Goal: Task Accomplishment & Management: Manage account settings

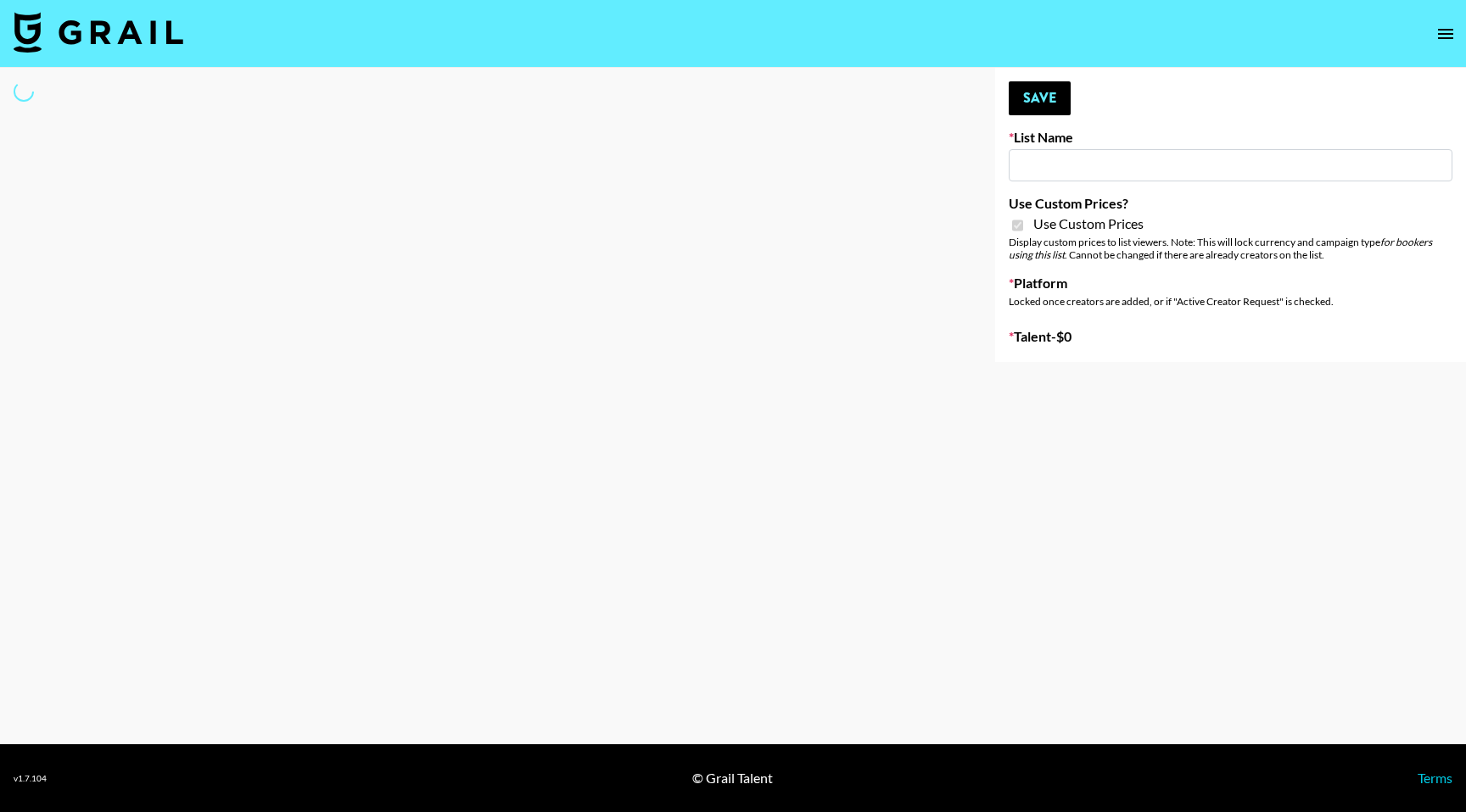
type input "Petlibro ([DATE])"
checkbox input "true"
select select "Brand"
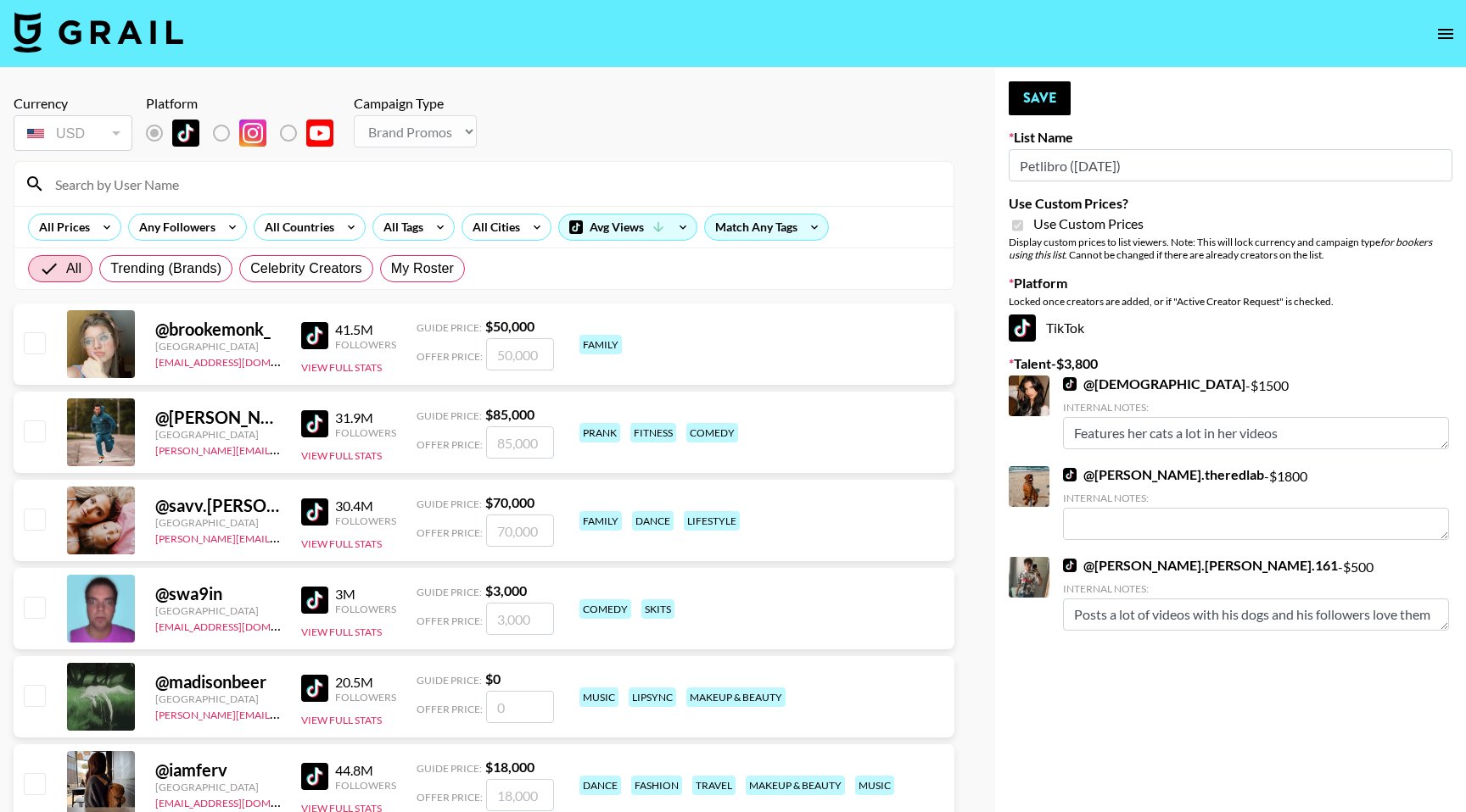
click at [277, 177] on input at bounding box center [493, 184] width 898 height 27
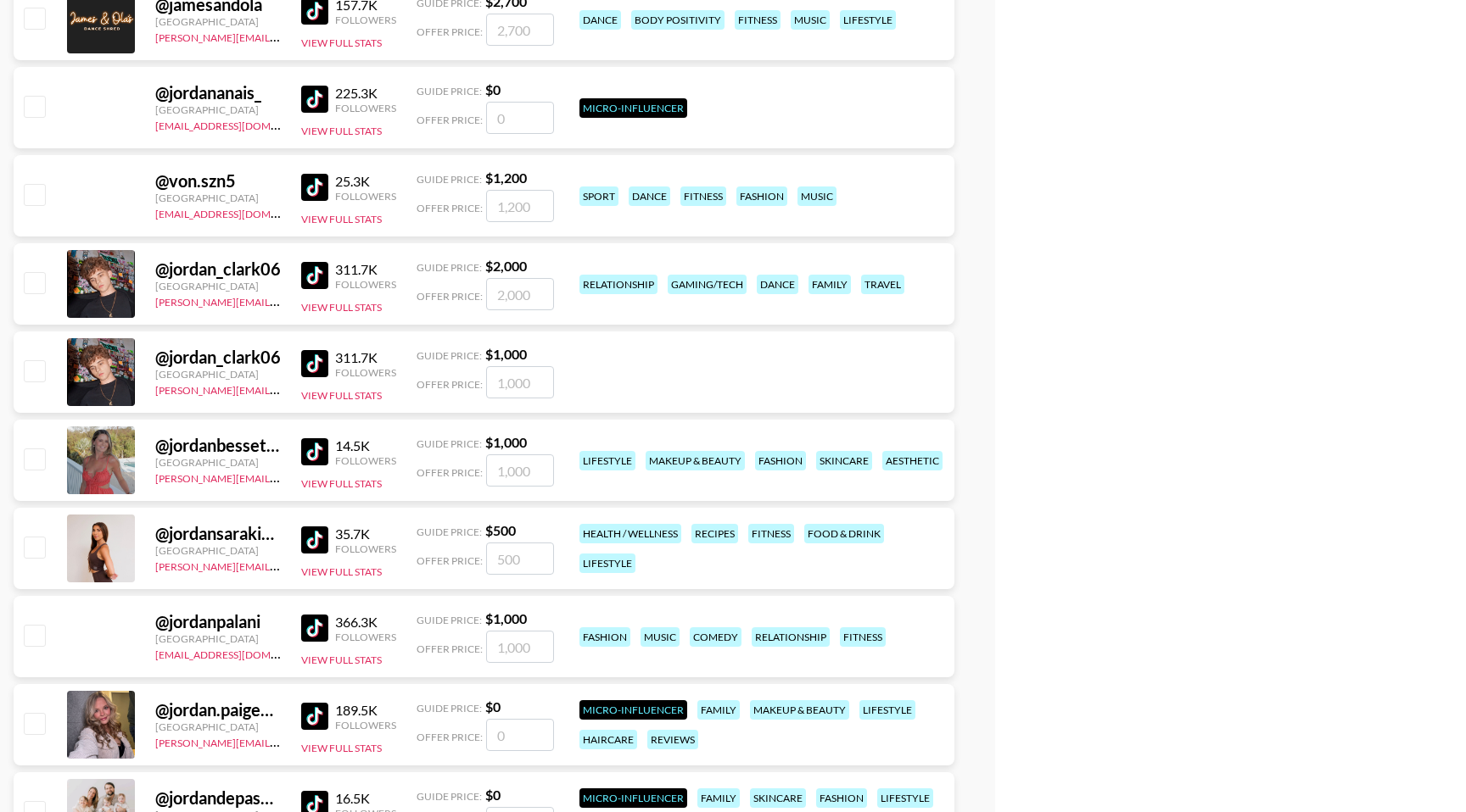
scroll to position [868, 0]
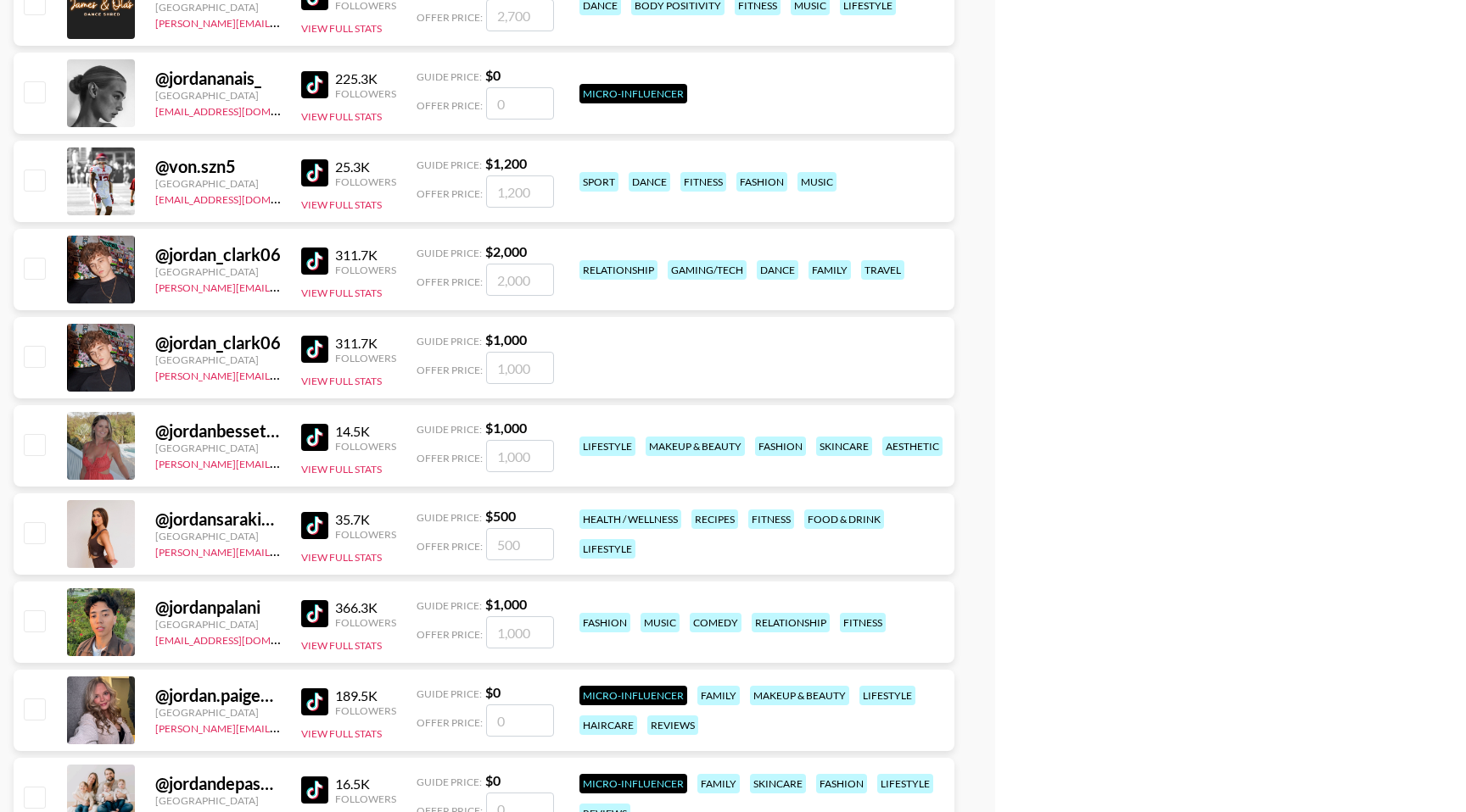
type input "jordan"
click at [42, 440] on input "checkbox" at bounding box center [33, 443] width 20 height 20
checkbox input "true"
type input "1000"
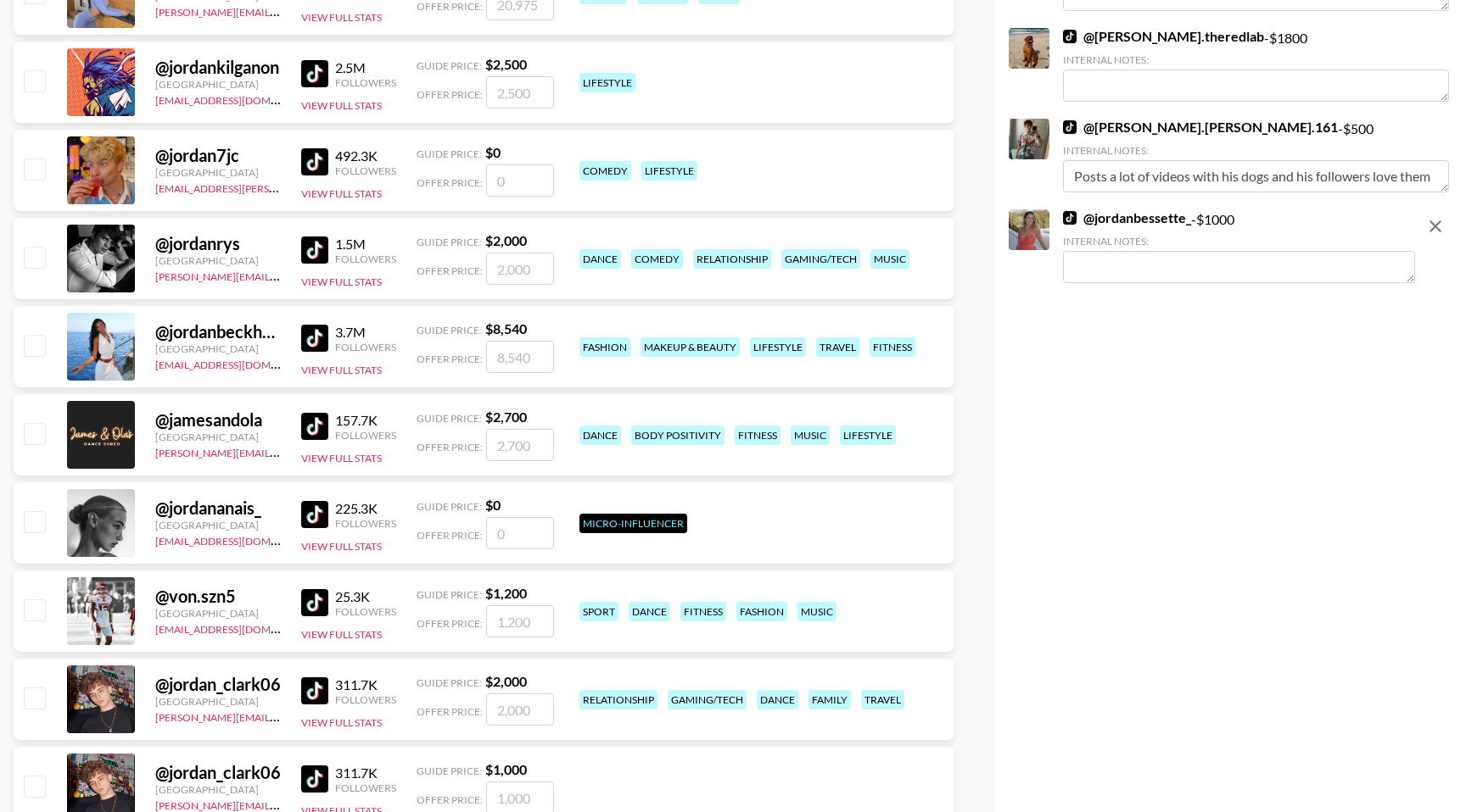
scroll to position [0, 0]
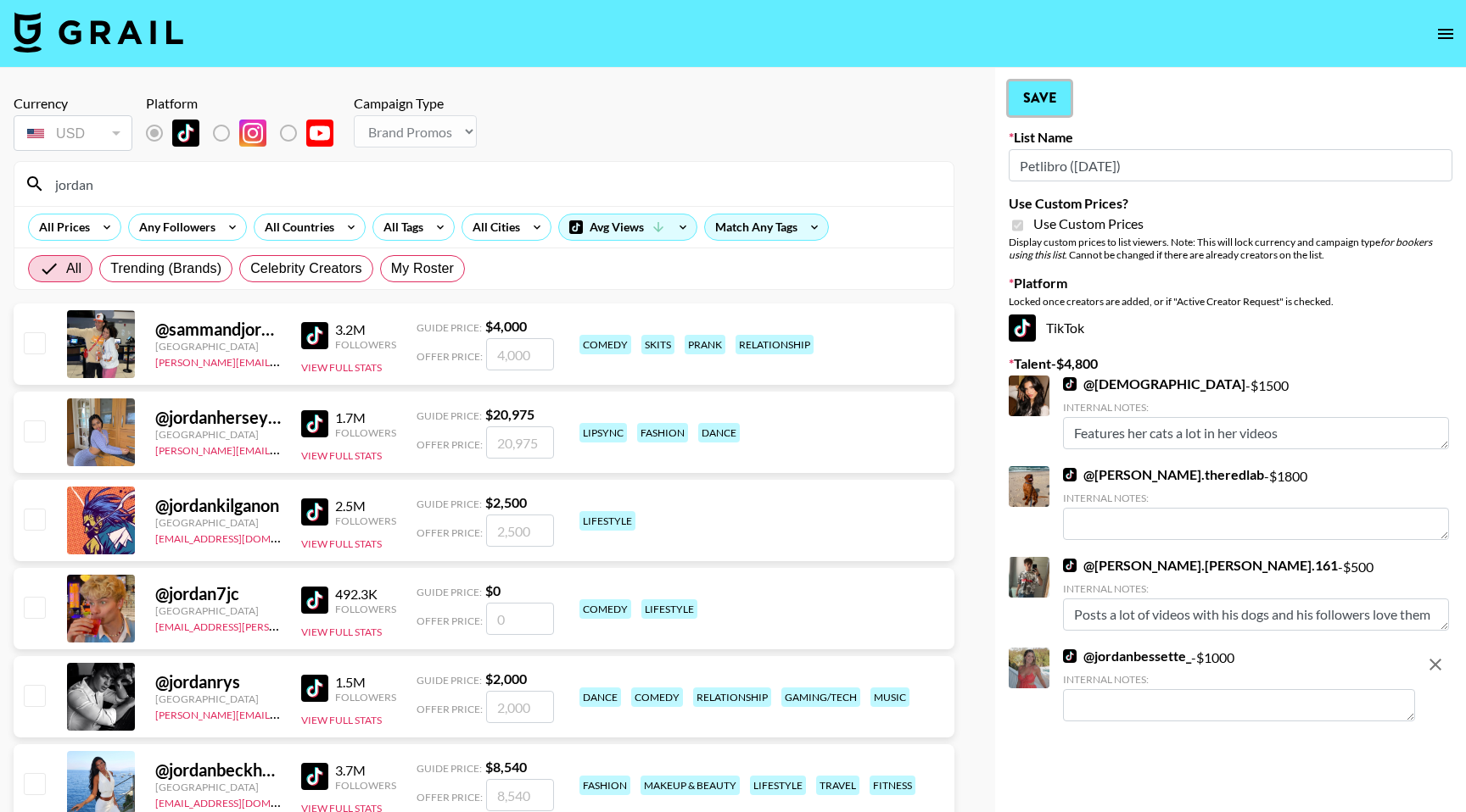
click at [1043, 98] on button "Save" at bounding box center [1040, 98] width 62 height 34
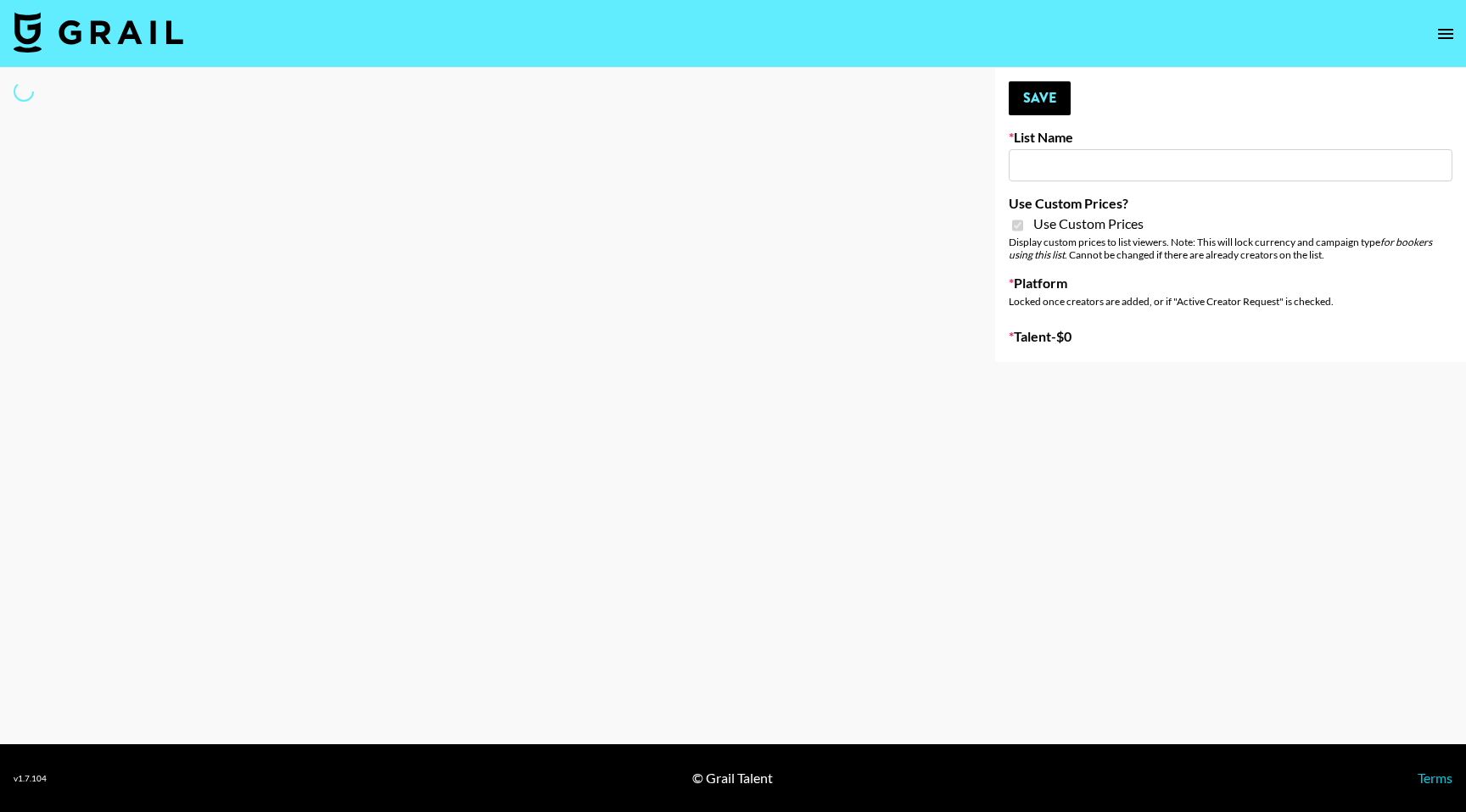
type input "Whiteout Survival (30th Sept)"
checkbox input "true"
select select "Brand"
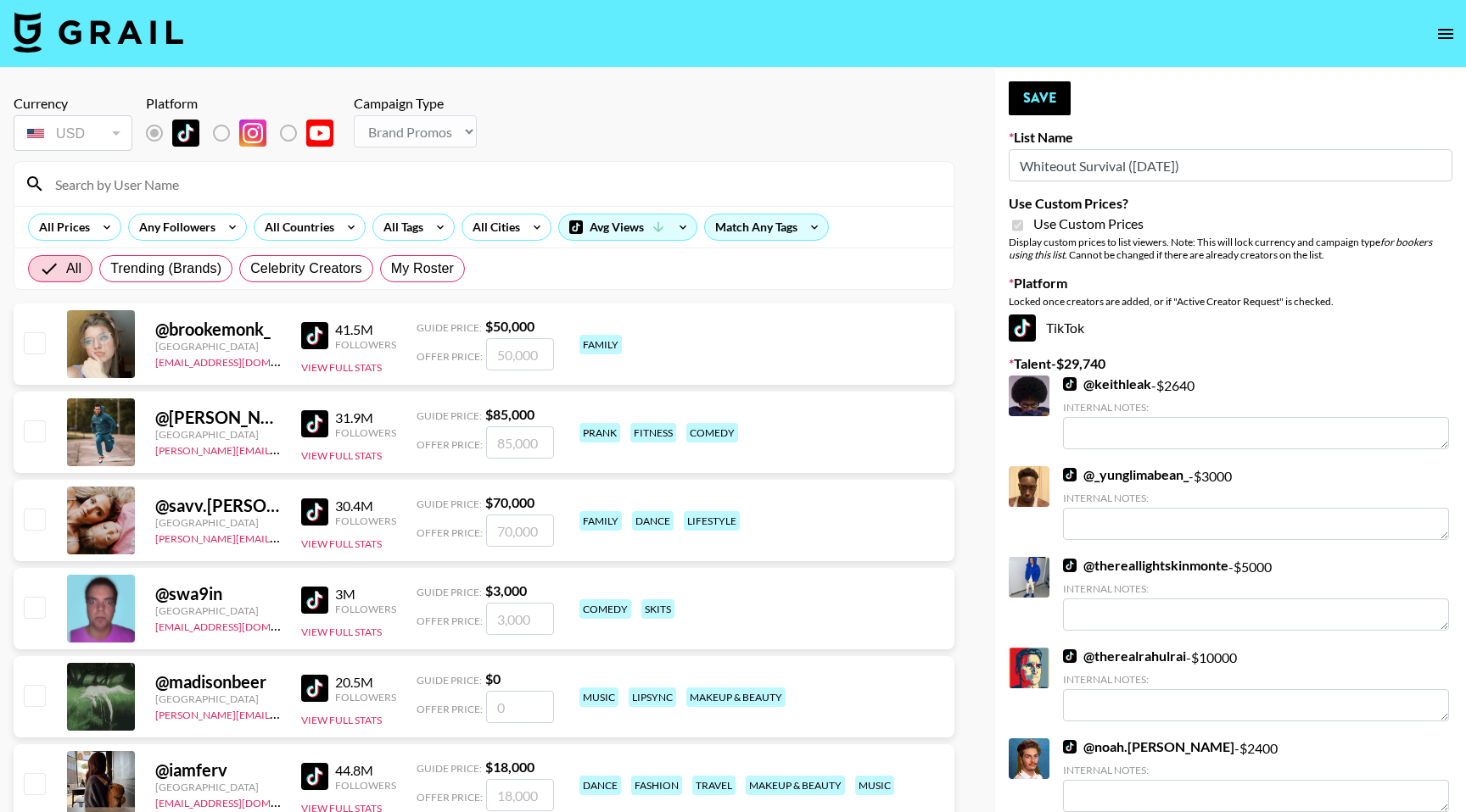
click at [196, 191] on input at bounding box center [493, 184] width 898 height 27
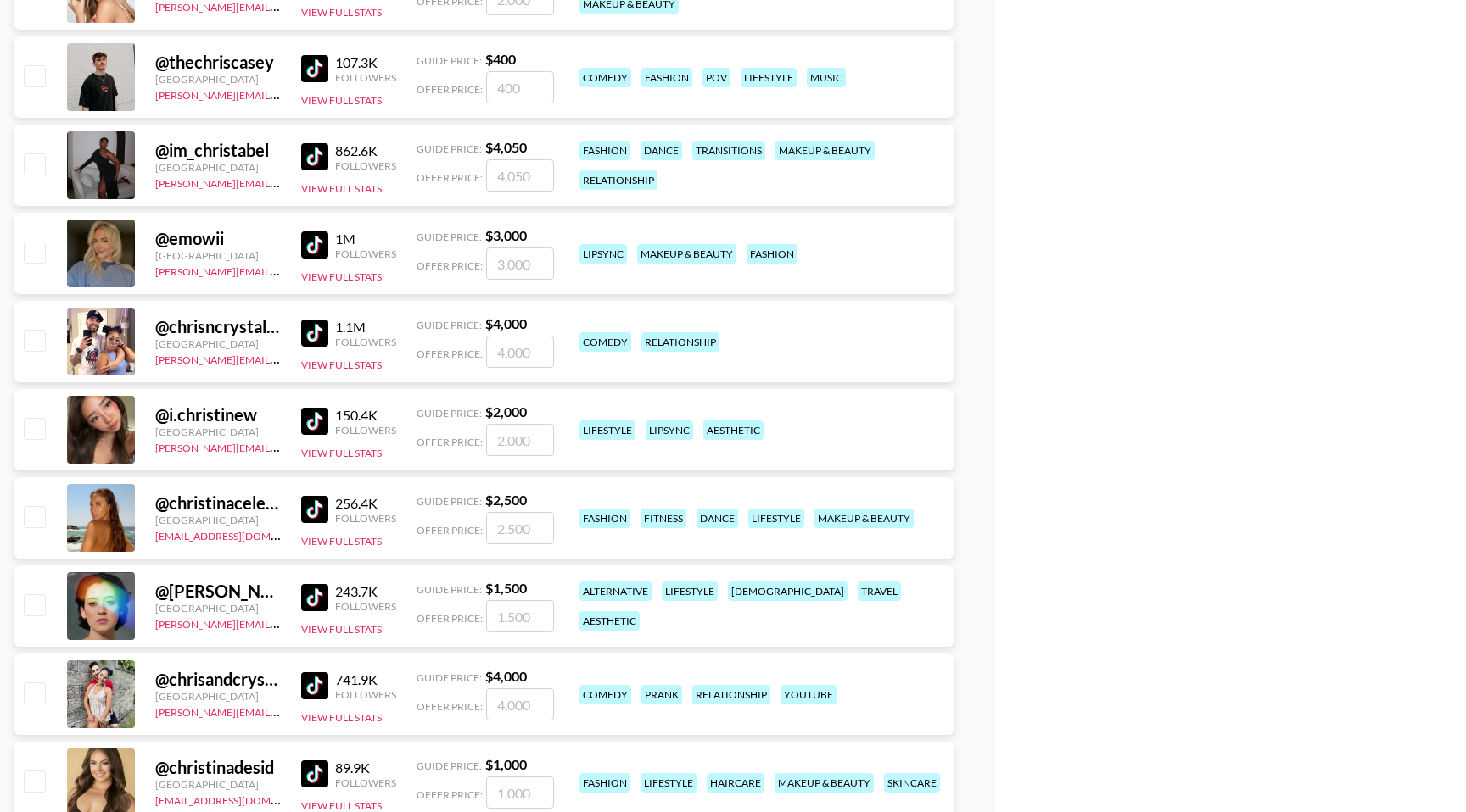
scroll to position [2207, 0]
type input "chris"
click at [37, 339] on input "checkbox" at bounding box center [33, 338] width 20 height 20
checkbox input "true"
type input "4000"
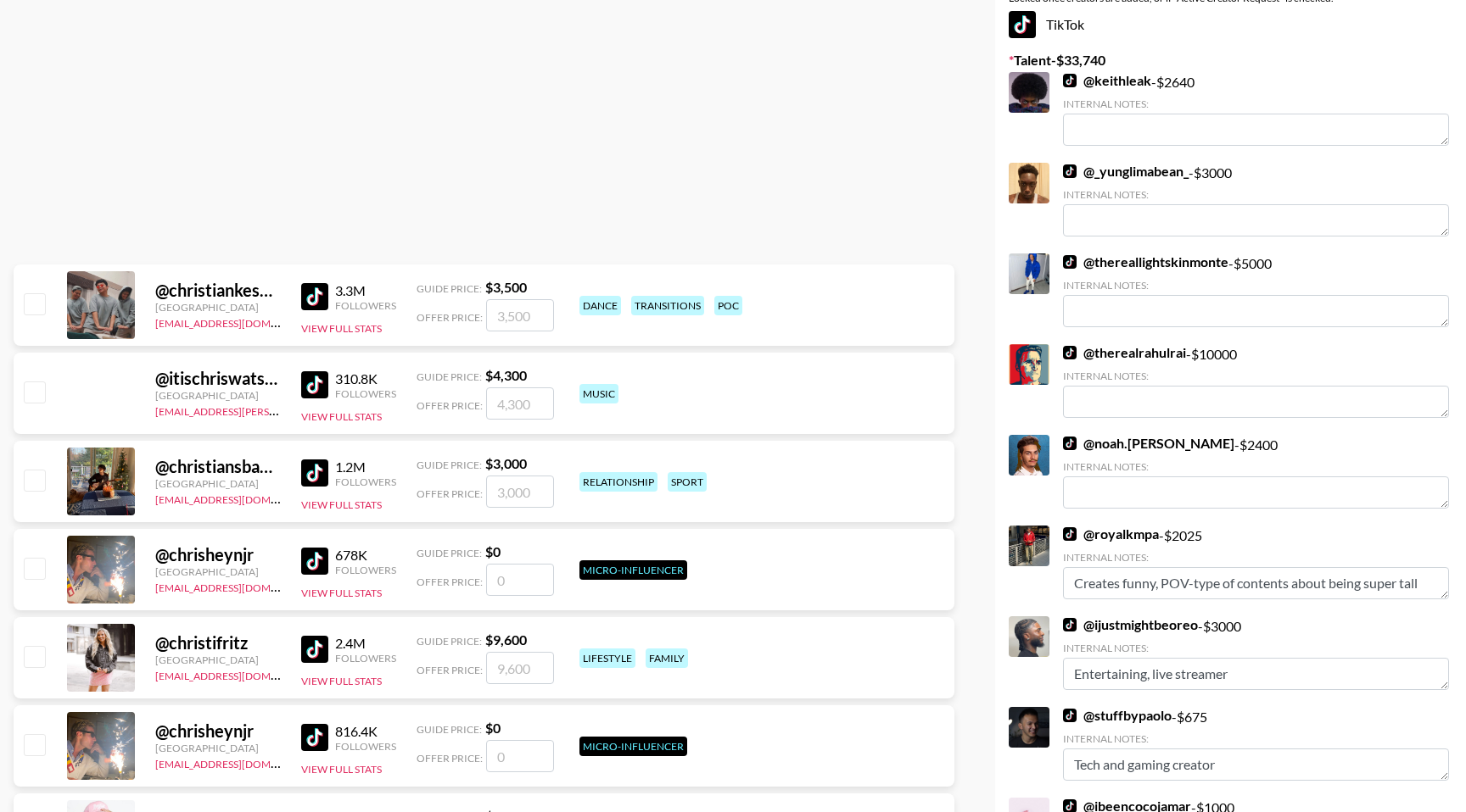
scroll to position [0, 0]
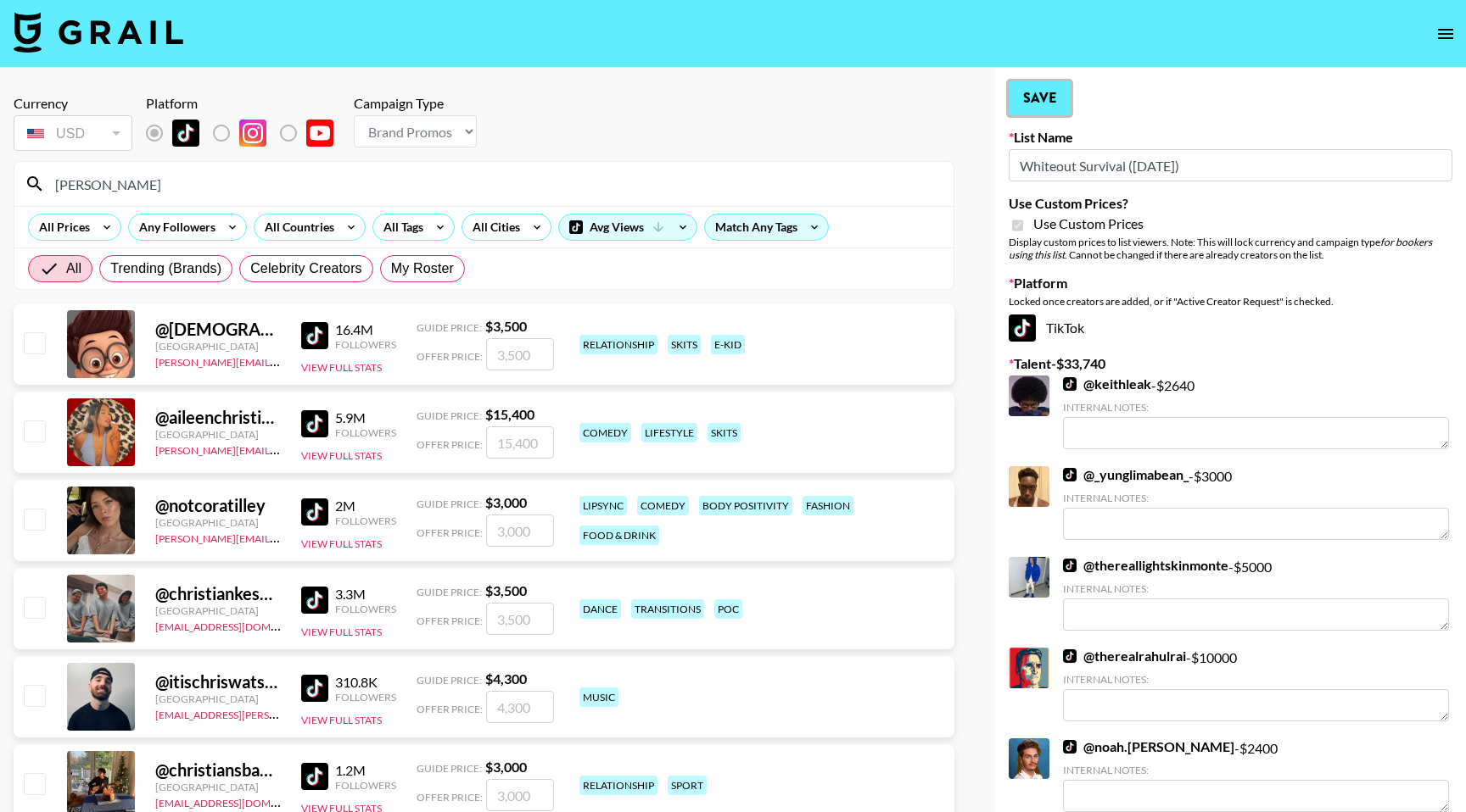
click at [1032, 102] on button "Save" at bounding box center [1040, 98] width 62 height 34
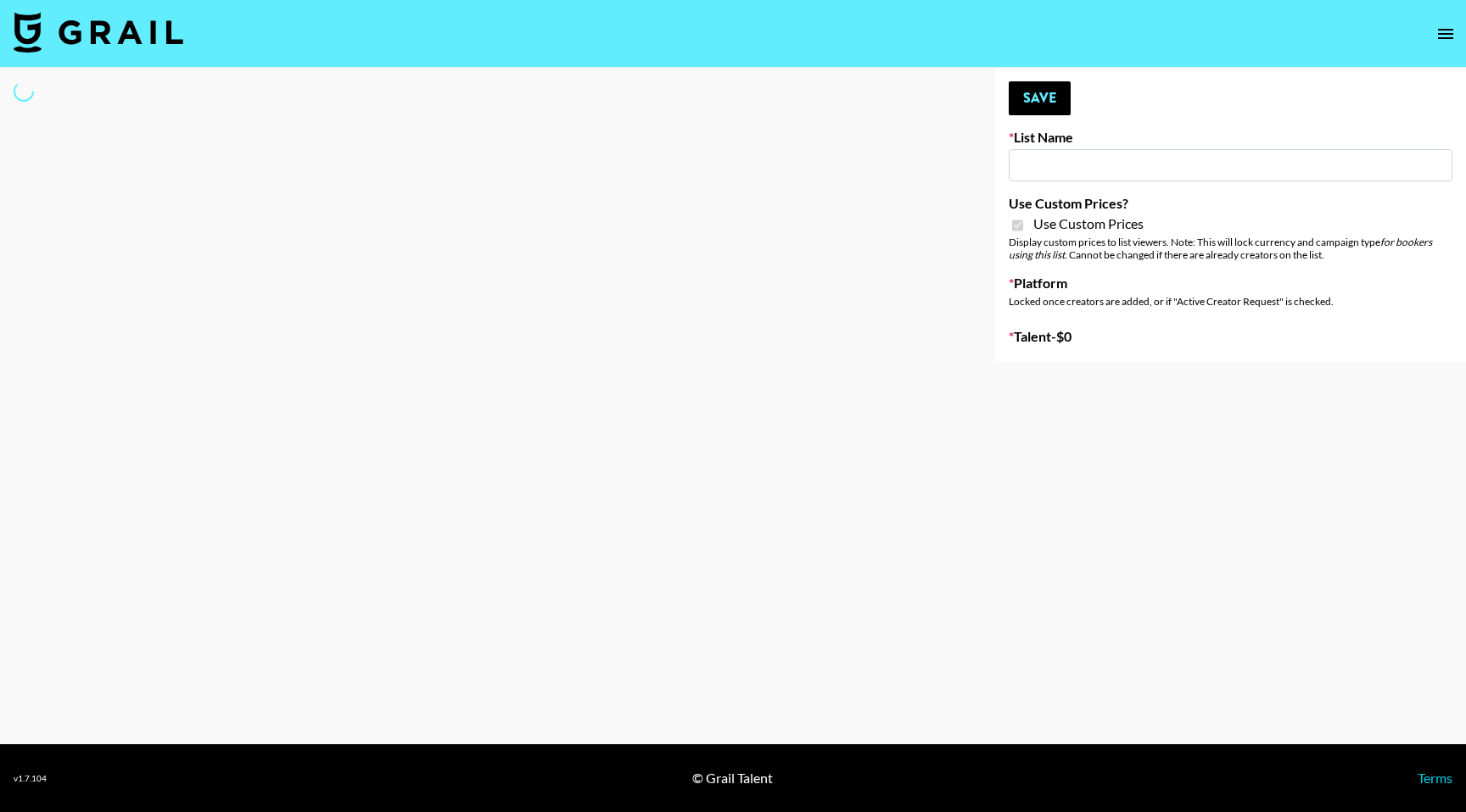
type input "Petlibro ([DATE])"
checkbox input "true"
select select "Brand"
